Goal: Task Accomplishment & Management: Use online tool/utility

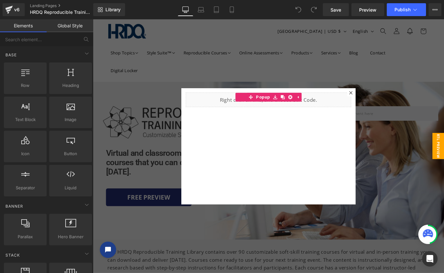
click at [130, 194] on div at bounding box center [287, 159] width 389 height 281
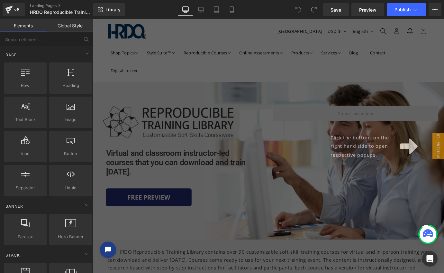
click at [130, 194] on div "Click the buttons on the right hand side to open respective popups." at bounding box center [287, 159] width 389 height 281
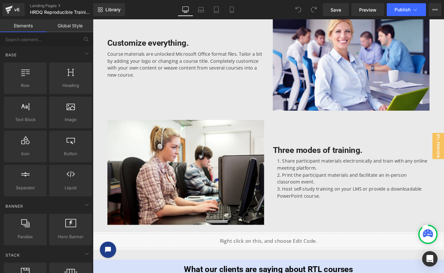
scroll to position [532, 0]
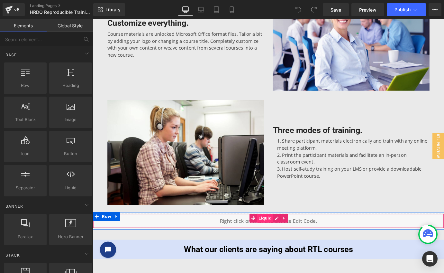
click at [284, 239] on span "Liquid" at bounding box center [284, 240] width 18 height 10
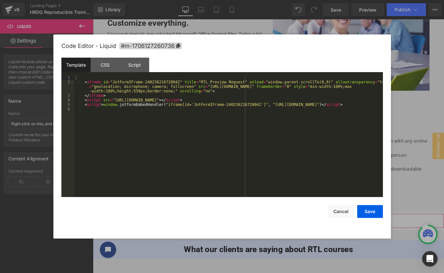
click at [256, 0] on div "Liquid You are previewing how the will restyle your page. You can not edit Elem…" at bounding box center [222, 0] width 444 height 0
click at [343, 213] on button "Cancel" at bounding box center [341, 211] width 26 height 13
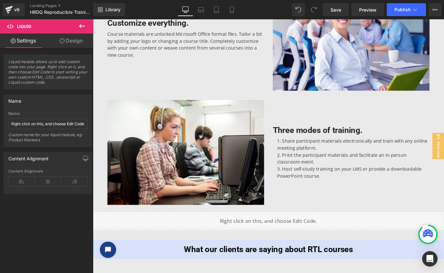
click at [81, 25] on icon at bounding box center [82, 26] width 8 height 8
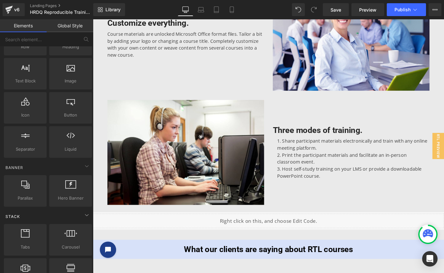
scroll to position [54, 0]
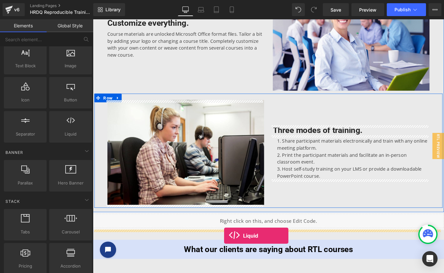
drag, startPoint x: 167, startPoint y: 145, endPoint x: 238, endPoint y: 259, distance: 134.6
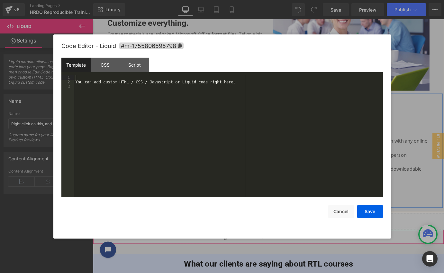
click at [250, 0] on div "Liquid You are previewing how the will restyle your page. You can not edit Elem…" at bounding box center [222, 0] width 444 height 0
click at [81, 79] on div "You can add custom HTML / CSS / Javascript or Liquid code right here." at bounding box center [228, 140] width 309 height 131
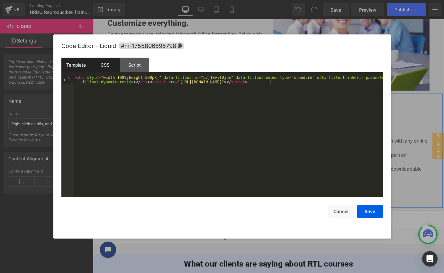
click at [105, 66] on div "CSS" at bounding box center [105, 65] width 29 height 14
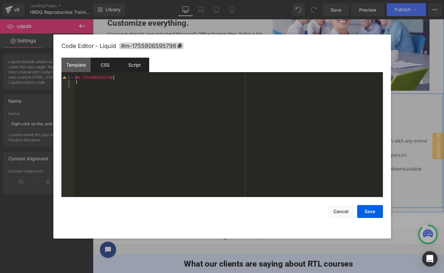
click at [138, 67] on div "Script" at bounding box center [134, 65] width 29 height 14
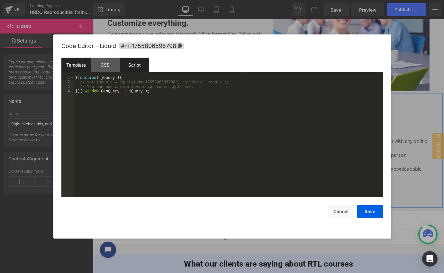
click at [76, 63] on div "Template" at bounding box center [75, 65] width 29 height 14
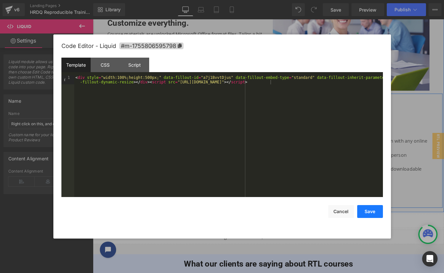
click at [372, 214] on button "Save" at bounding box center [370, 211] width 26 height 13
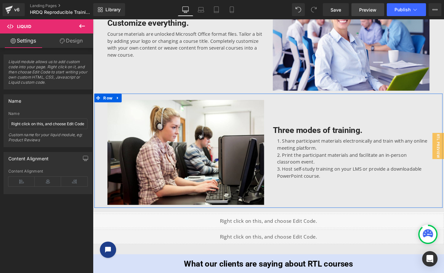
click at [372, 9] on span "Preview" at bounding box center [367, 9] width 17 height 7
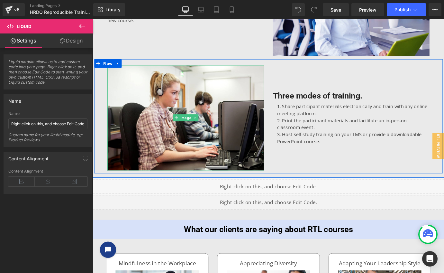
scroll to position [585, 0]
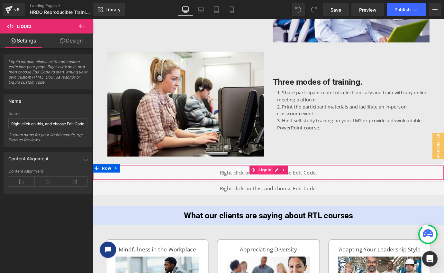
click at [279, 185] on span "Liquid" at bounding box center [284, 186] width 18 height 10
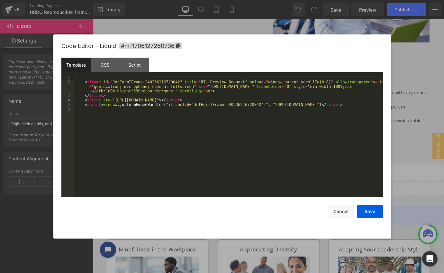
click at [257, 0] on div "Liquid You are previewing how the will restyle your page. You can not edit Elem…" at bounding box center [222, 0] width 444 height 0
click at [136, 64] on div "Script" at bounding box center [134, 65] width 29 height 14
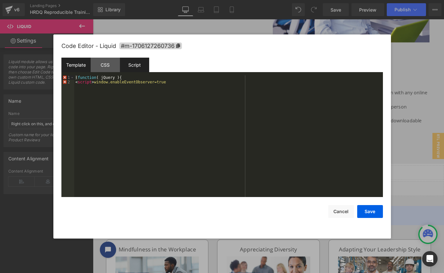
click at [75, 65] on div "Template" at bounding box center [75, 65] width 29 height 14
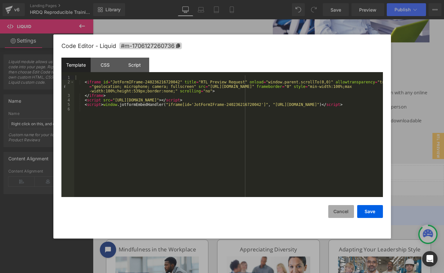
click at [345, 211] on button "Cancel" at bounding box center [341, 211] width 26 height 13
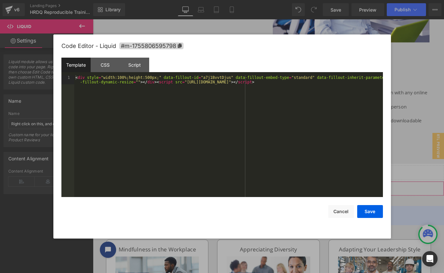
click at [257, 0] on div "Liquid You are previewing how the will restyle your page. You can not edit Elem…" at bounding box center [222, 0] width 444 height 0
drag, startPoint x: 151, startPoint y: 82, endPoint x: 197, endPoint y: 86, distance: 47.1
click at [197, 86] on div "< div style = "width:100%;height:500px;" data-fillout-id = "a7j1BvvtDjus" data-…" at bounding box center [228, 145] width 309 height 140
click at [149, 83] on div "< div style = "width:100%;height:500px;" data-fillout-id = "a7j1BvvtDjus" data-…" at bounding box center [228, 136] width 309 height 122
drag, startPoint x: 149, startPoint y: 83, endPoint x: 297, endPoint y: 85, distance: 147.7
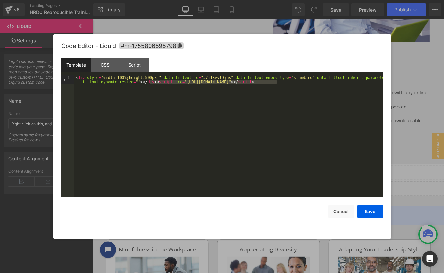
click at [297, 85] on div "< div style = "width:100%;height:500px;" data-fillout-id = "a7j1BvvtDjus" data-…" at bounding box center [228, 145] width 309 height 140
click at [136, 65] on div "Script" at bounding box center [134, 65] width 29 height 14
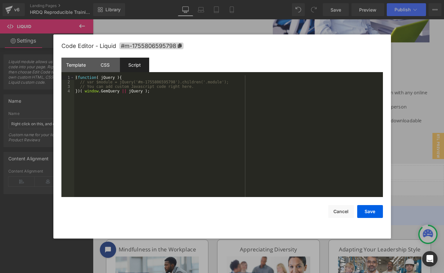
click at [104, 89] on div "( function ( jQuery ) { // var $module = jQuery('#m-1755806595798').children('.…" at bounding box center [228, 140] width 309 height 131
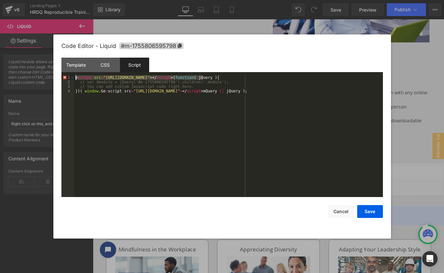
drag, startPoint x: 202, startPoint y: 77, endPoint x: 54, endPoint y: 78, distance: 148.6
click at [54, 78] on div "Code Editor - Liquid #m-1755806595798 Template CSS Script Data 1 < div style = …" at bounding box center [222, 136] width 338 height 204
click at [376, 210] on button "Save" at bounding box center [370, 211] width 26 height 13
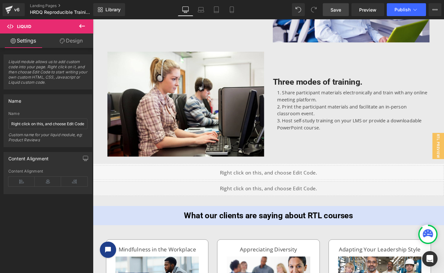
click at [339, 9] on span "Save" at bounding box center [336, 9] width 11 height 7
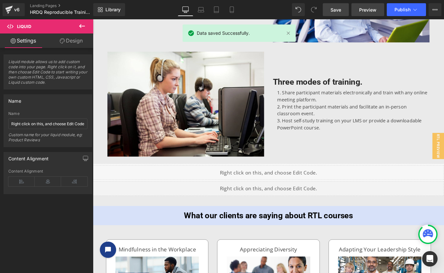
click at [366, 11] on span "Preview" at bounding box center [367, 9] width 17 height 7
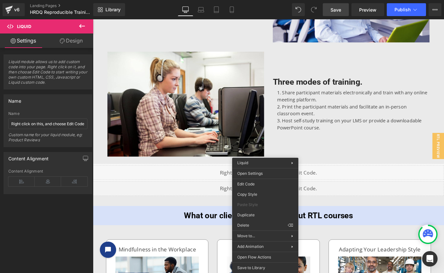
click at [262, 0] on div "Liquid You are previewing how the will restyle your page. You can not edit Elem…" at bounding box center [222, 0] width 444 height 0
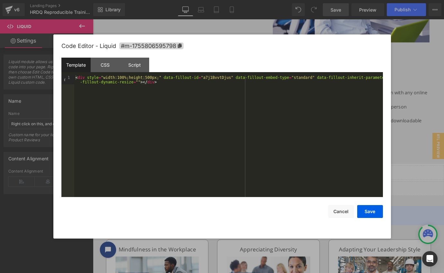
click at [77, 64] on div "Template" at bounding box center [75, 65] width 29 height 14
click at [110, 84] on div "< div style = "width:100%;height:500px;" data-fillout-id = "a7j1BvvtDjus" data-…" at bounding box center [228, 145] width 309 height 140
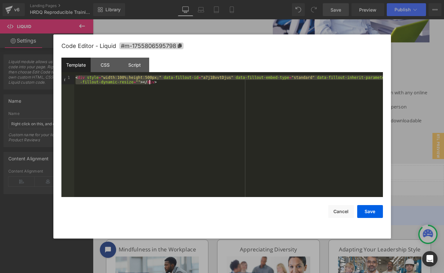
drag, startPoint x: 75, startPoint y: 75, endPoint x: 176, endPoint y: 92, distance: 102.4
click at [176, 92] on div "< div style = "width:100%;height:500px;" data-fillout-id = "a7j1BvvtDjus" data-…" at bounding box center [228, 145] width 309 height 140
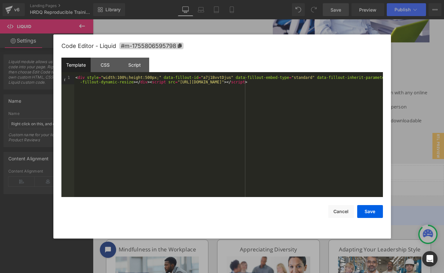
click at [176, 97] on div "< div style = "width:100%;height:500px;" data-fillout-id = "a7j1BvvtDjus" data-…" at bounding box center [228, 145] width 309 height 140
click at [366, 208] on button "Save" at bounding box center [370, 211] width 26 height 13
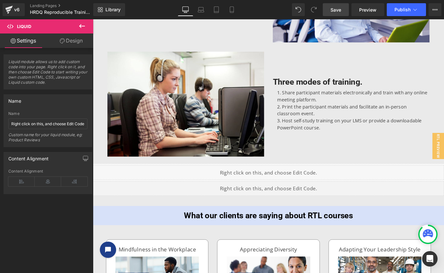
click at [338, 13] on span "Save" at bounding box center [336, 9] width 11 height 7
click at [370, 7] on span "Preview" at bounding box center [367, 9] width 17 height 7
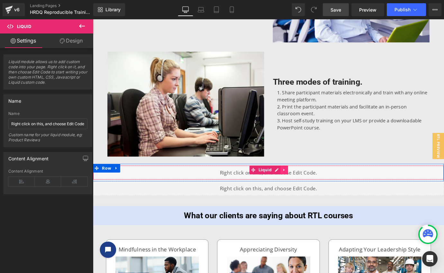
click at [303, 187] on icon at bounding box center [305, 186] width 5 height 5
click at [307, 186] on icon at bounding box center [309, 186] width 5 height 5
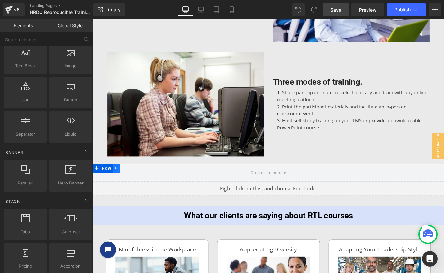
click at [117, 183] on icon at bounding box center [119, 184] width 5 height 5
click at [133, 183] on icon at bounding box center [135, 184] width 5 height 5
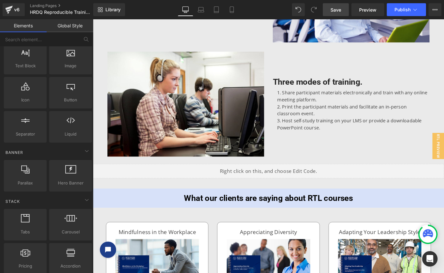
click at [338, 8] on span "Save" at bounding box center [336, 9] width 11 height 7
click at [402, 10] on span "Publish" at bounding box center [403, 9] width 16 height 5
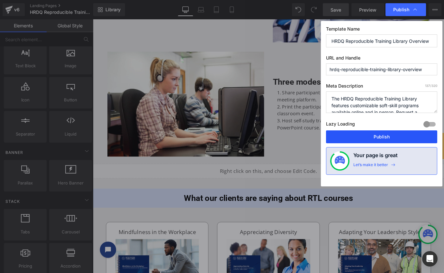
click at [381, 137] on button "Publish" at bounding box center [381, 136] width 111 height 13
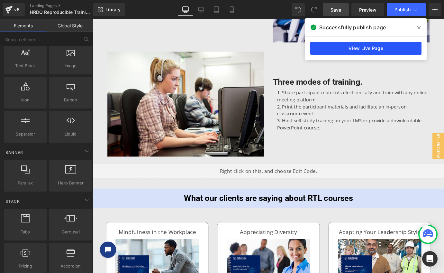
click at [360, 50] on link "View Live Page" at bounding box center [365, 48] width 111 height 13
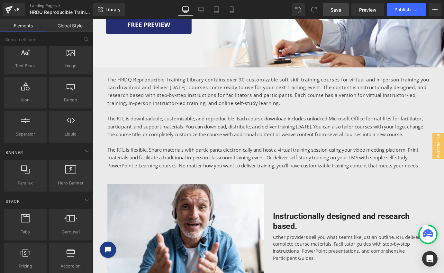
scroll to position [50, 0]
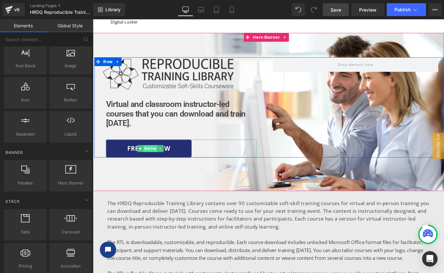
click at [154, 162] on span "Button" at bounding box center [157, 163] width 16 height 8
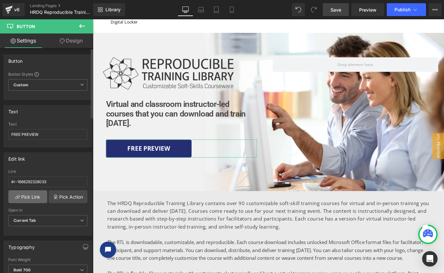
click at [33, 197] on link "Pick Link" at bounding box center [27, 196] width 39 height 13
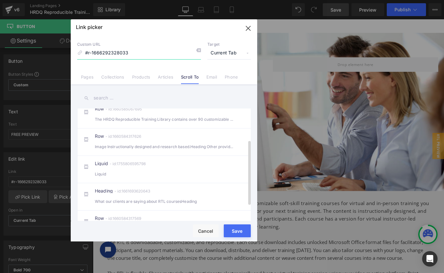
scroll to position [80, 0]
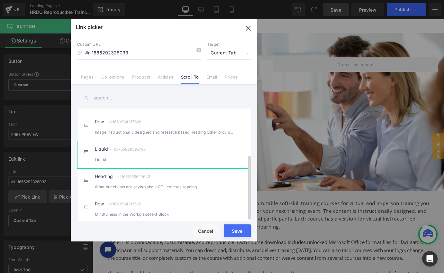
click at [135, 147] on div "- id:1755806595798" at bounding box center [127, 149] width 38 height 5
type input "#m-1755806595798"
click at [241, 232] on button "Save" at bounding box center [237, 230] width 27 height 13
type input "#m-1755806595798"
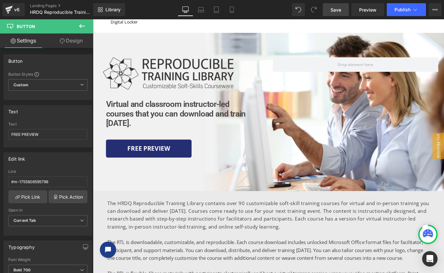
click at [336, 10] on span "Save" at bounding box center [336, 9] width 11 height 7
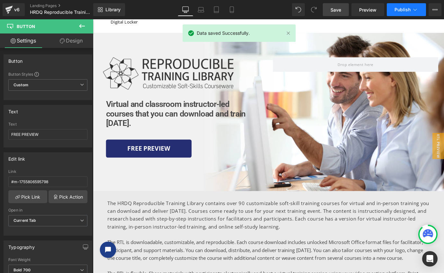
click at [405, 9] on span "Publish" at bounding box center [403, 9] width 16 height 5
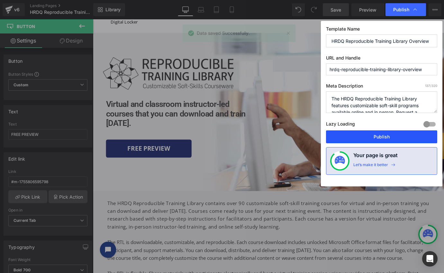
click at [380, 132] on button "Publish" at bounding box center [381, 136] width 111 height 13
